Goal: Book appointment/travel/reservation

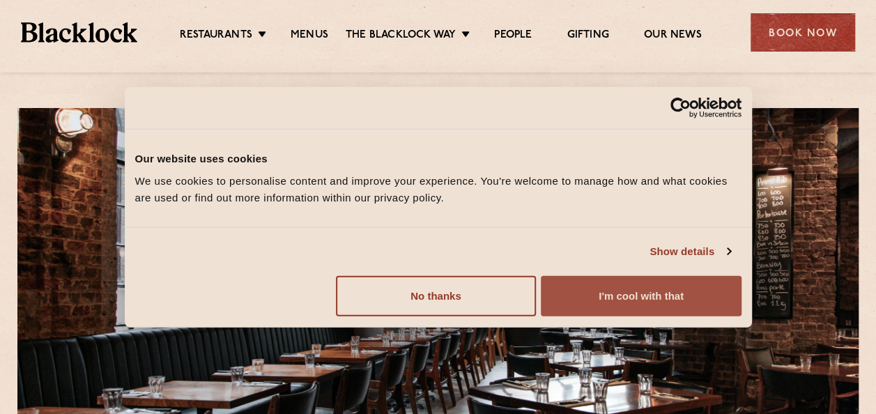
click at [585, 290] on button "I'm cool with that" at bounding box center [640, 295] width 200 height 40
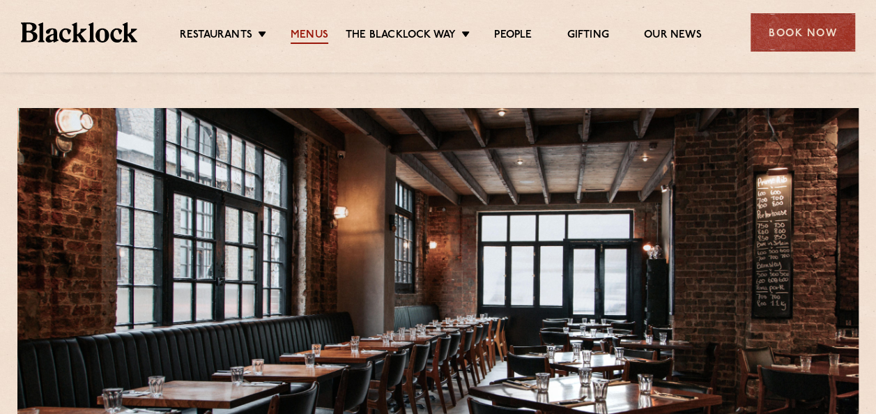
click at [315, 38] on link "Menus" at bounding box center [309, 36] width 38 height 15
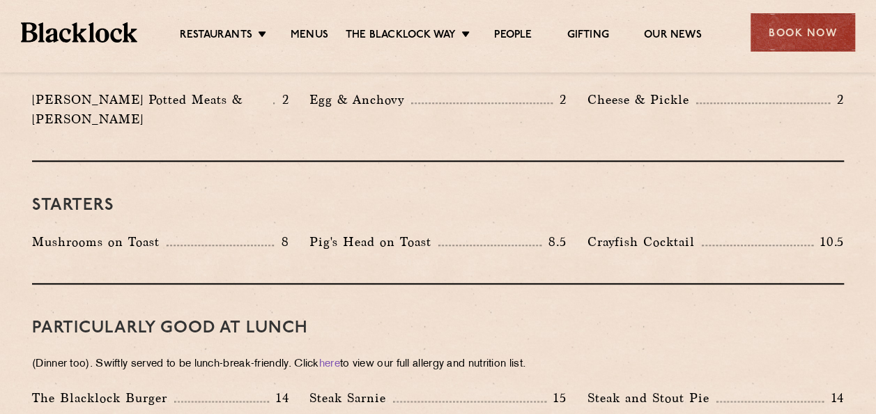
scroll to position [662, 0]
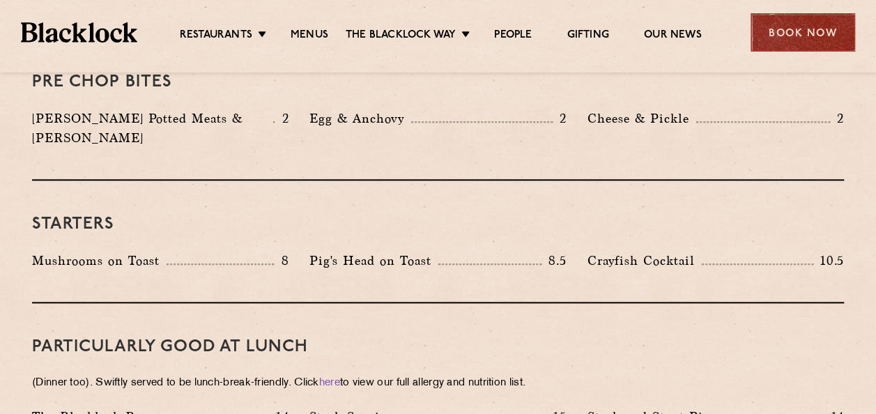
click at [807, 29] on div "Book Now" at bounding box center [802, 32] width 104 height 38
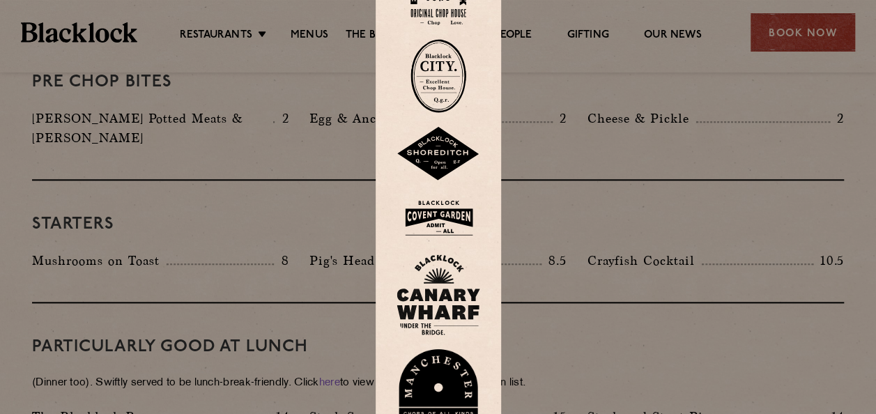
click at [449, 153] on img at bounding box center [438, 154] width 84 height 54
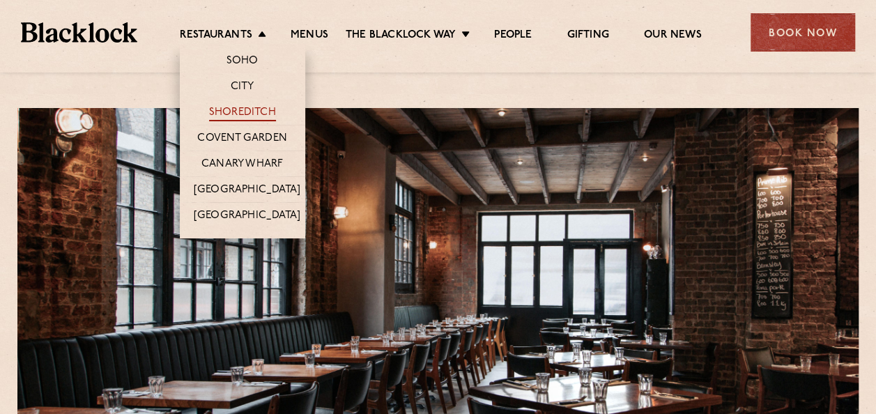
click at [261, 111] on link "Shoreditch" at bounding box center [242, 113] width 67 height 15
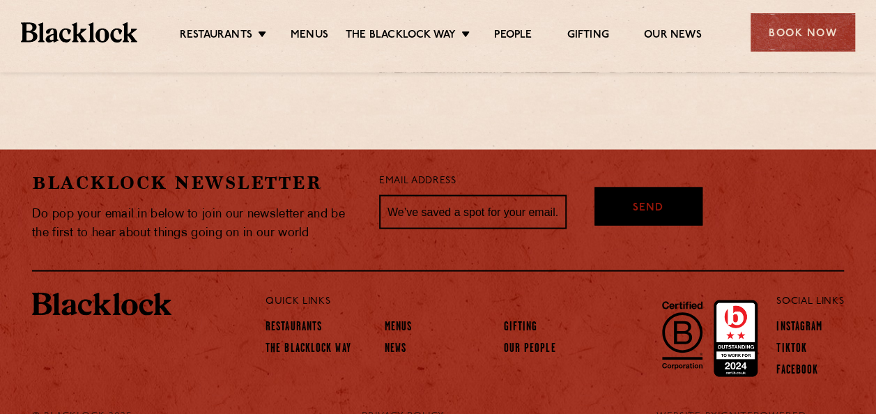
scroll to position [1273, 0]
